Goal: Contribute content

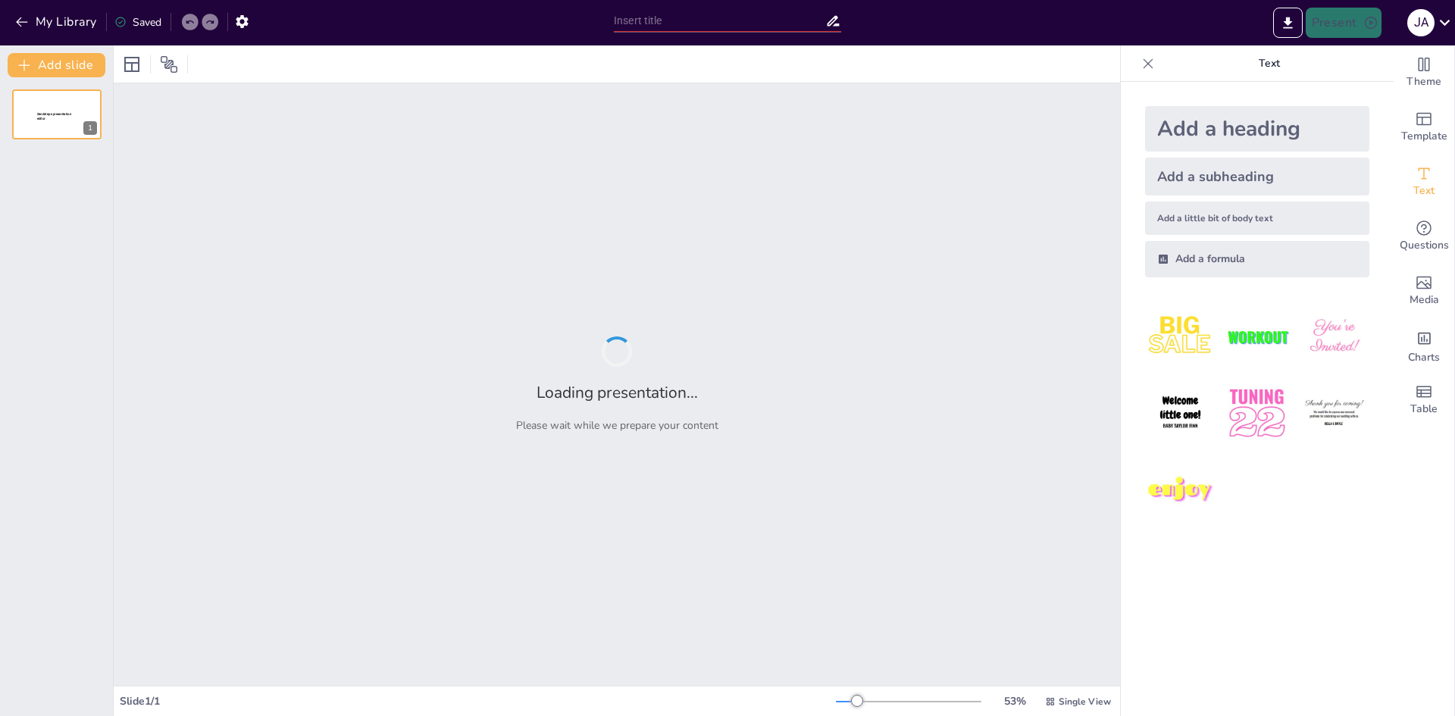
type input "New Sendsteps"
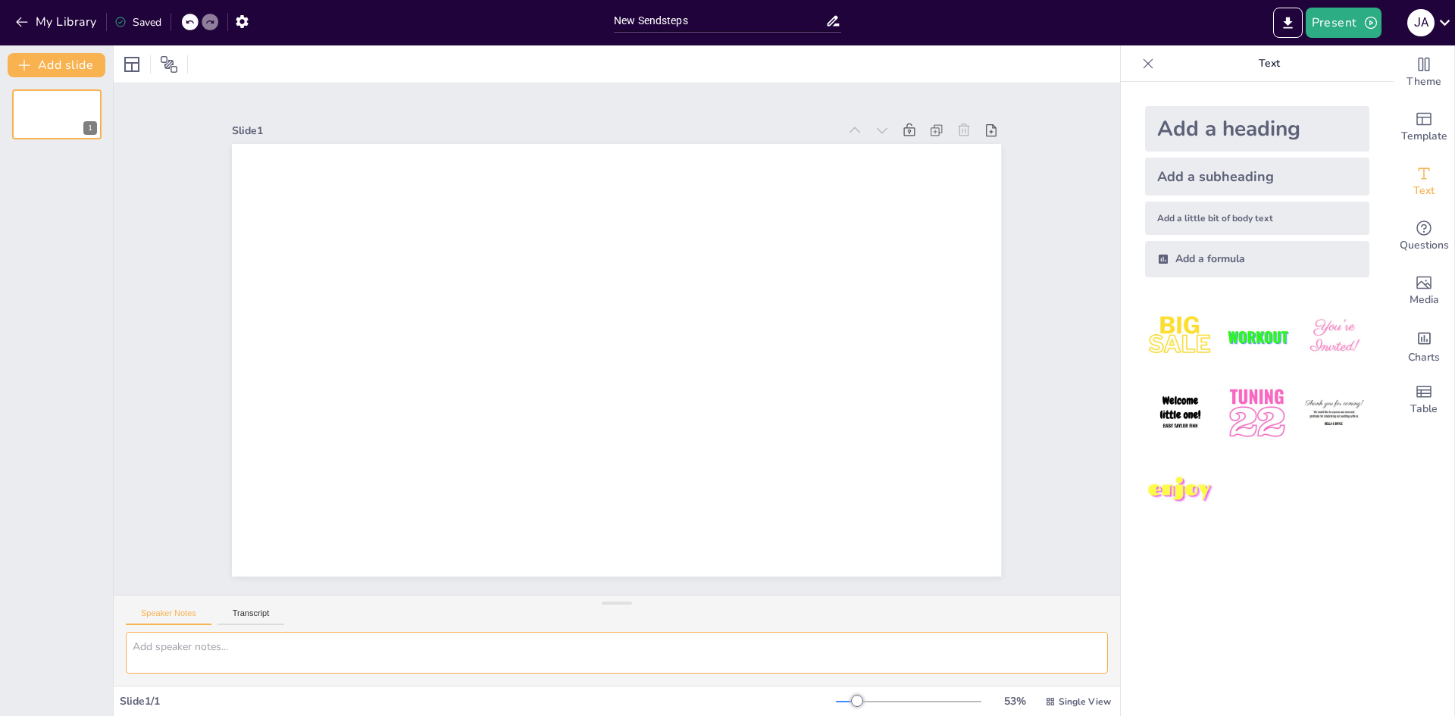
click at [224, 651] on textarea at bounding box center [617, 653] width 982 height 42
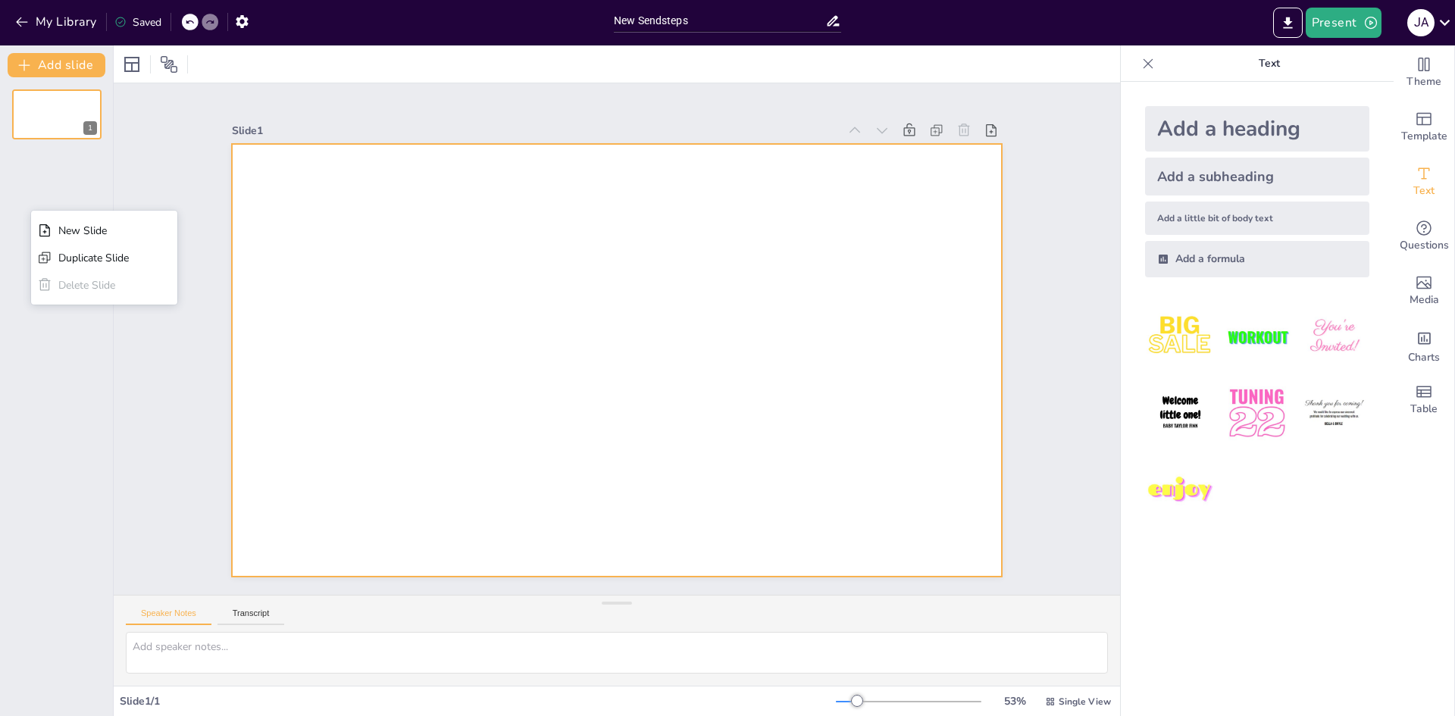
drag, startPoint x: 859, startPoint y: 453, endPoint x: 851, endPoint y: 455, distance: 8.6
click at [852, 455] on div at bounding box center [616, 360] width 769 height 433
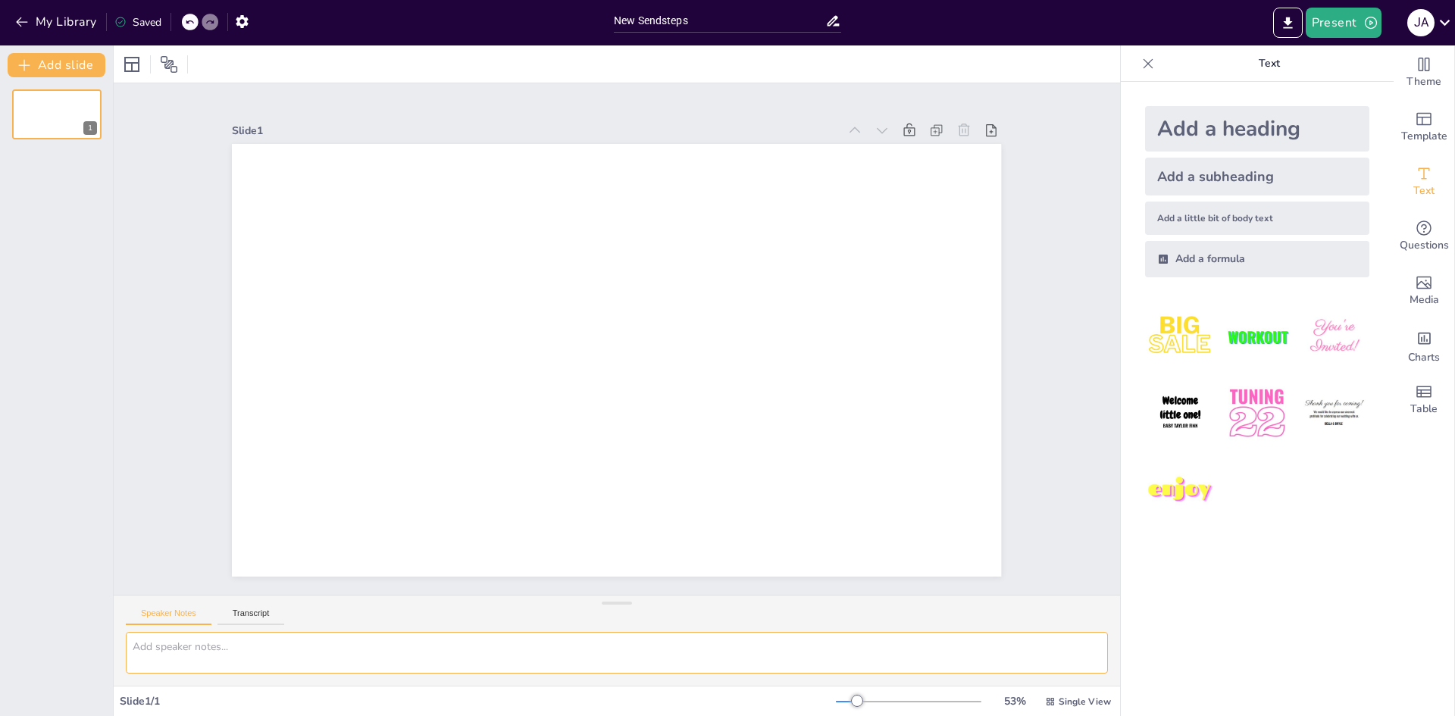
click at [445, 653] on textarea at bounding box center [617, 653] width 982 height 42
type textarea "liberalismo"
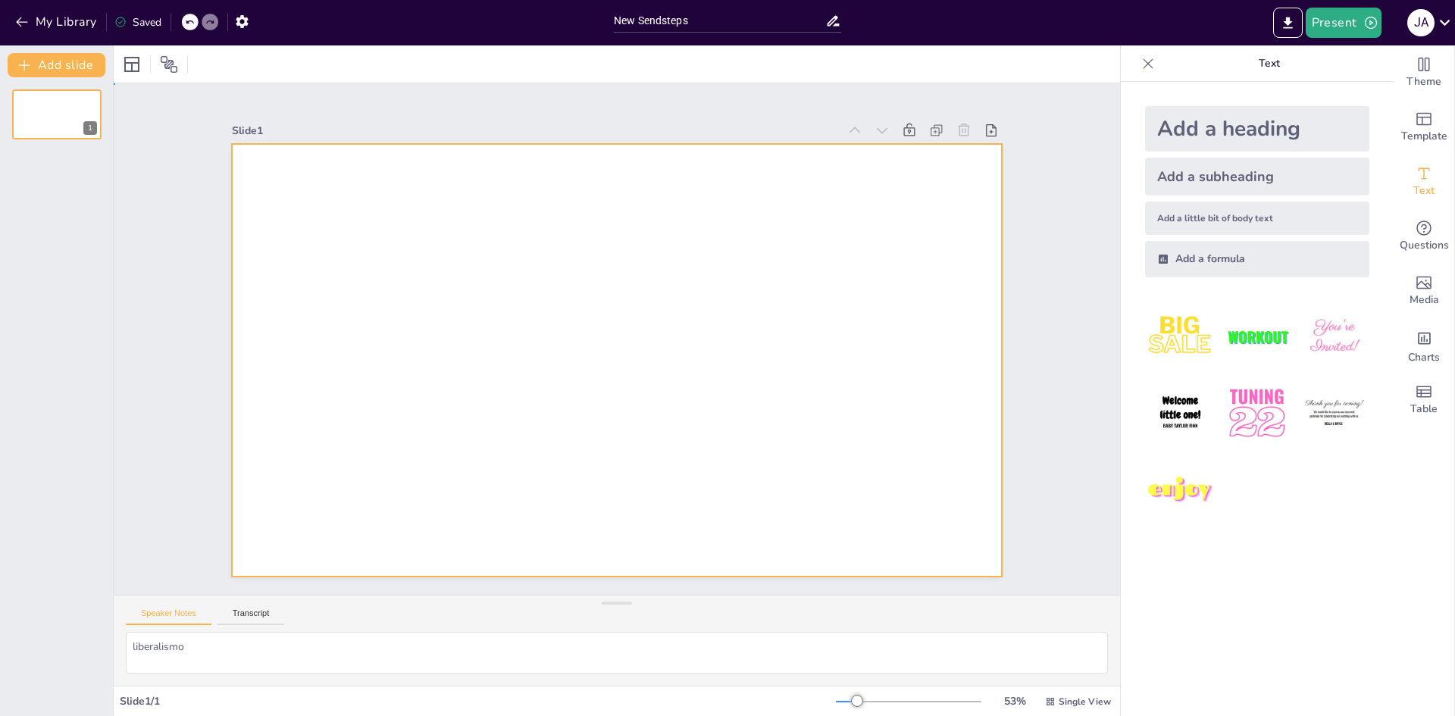
click at [649, 392] on div at bounding box center [616, 360] width 769 height 433
click at [1427, 20] on div "J A" at bounding box center [1420, 22] width 27 height 27
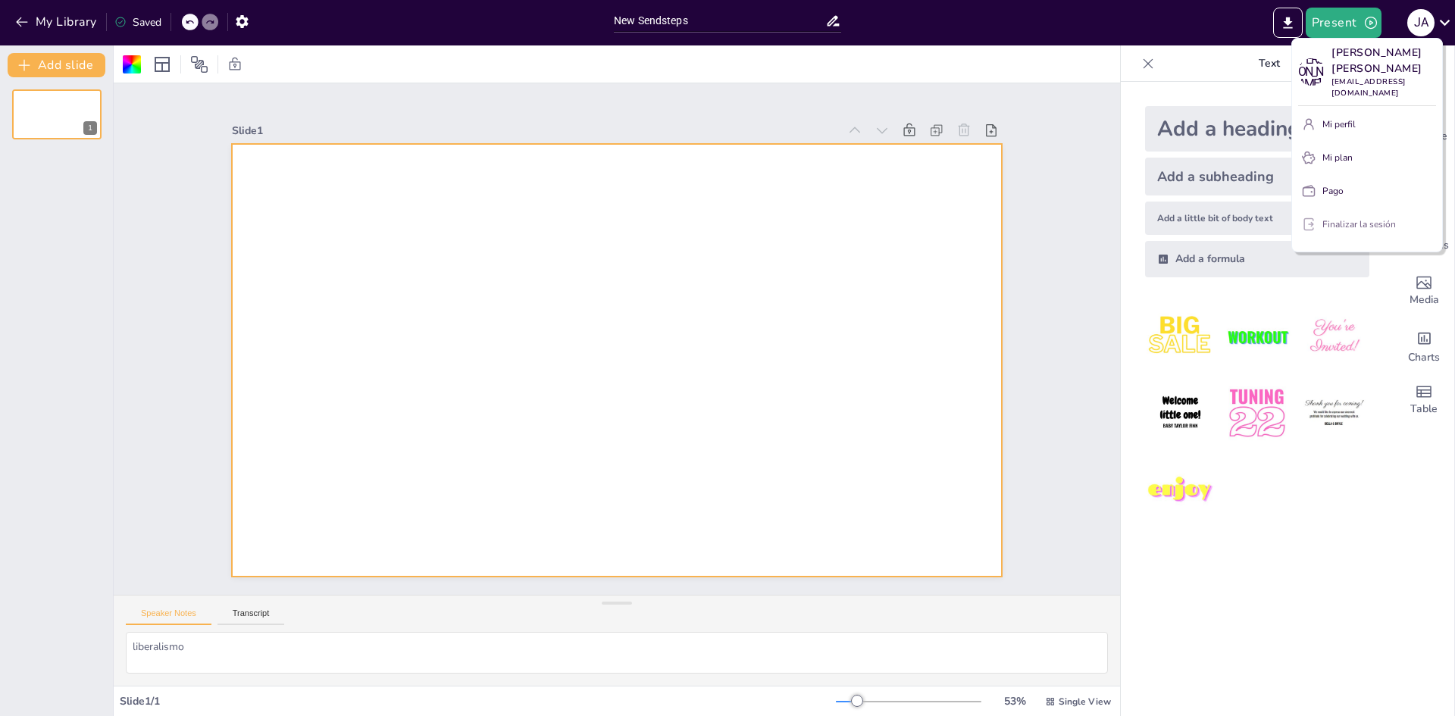
click at [1362, 224] on font "Finalizar la sesión" at bounding box center [1358, 224] width 73 height 12
